Goal: Task Accomplishment & Management: Use online tool/utility

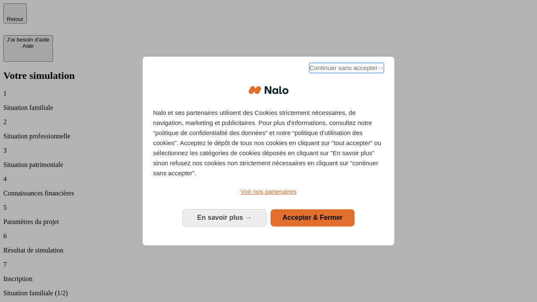
click at [346, 69] on span "Continuer sans accepter →" at bounding box center [346, 68] width 75 height 10
